Goal: Check status: Check status

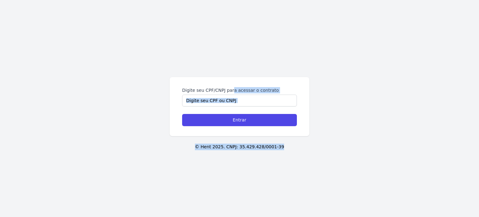
drag, startPoint x: 0, startPoint y: 0, endPoint x: 184, endPoint y: 22, distance: 185.8
click at [184, 22] on div "Digite seu CPF/CNPJ para acessar o contrato Entrar © Hent 2025. CNPJ: 35.429.42…" at bounding box center [239, 108] width 479 height 217
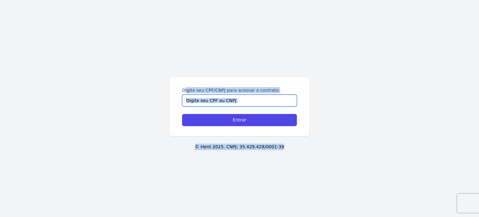
click at [264, 103] on input "Digite seu CPF/CNPJ para acessar o contrato" at bounding box center [239, 100] width 115 height 12
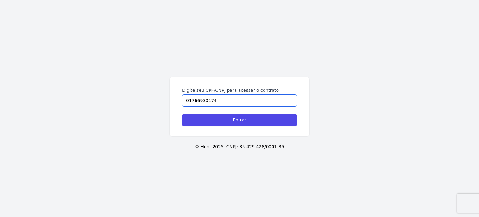
type input "01766930174"
click at [182, 114] on input "Entrar" at bounding box center [239, 120] width 115 height 12
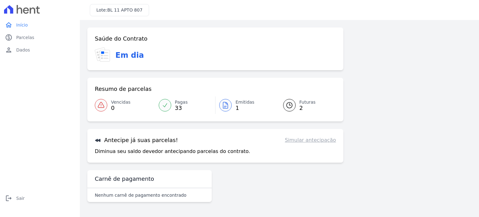
click at [305, 109] on span "2" at bounding box center [307, 107] width 16 height 5
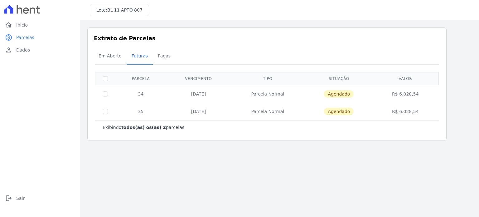
click at [100, 82] on th at bounding box center [105, 78] width 20 height 13
click at [108, 79] on th at bounding box center [105, 78] width 20 height 13
click at [105, 77] on input "checkbox" at bounding box center [105, 78] width 5 height 5
checkbox input "true"
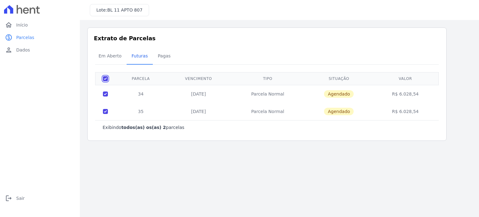
checkbox input "true"
click at [157, 58] on span "Pagas" at bounding box center [164, 56] width 20 height 12
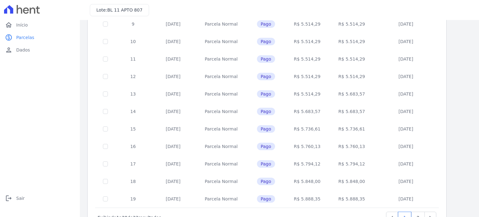
scroll to position [253, 0]
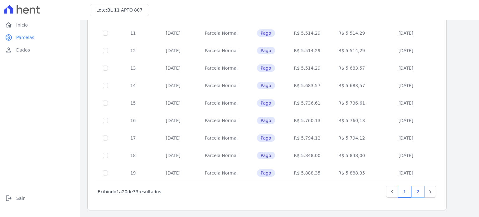
click at [420, 191] on link "2" at bounding box center [417, 191] width 13 height 12
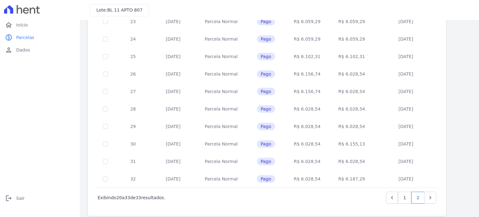
scroll to position [131, 0]
